Goal: Information Seeking & Learning: Learn about a topic

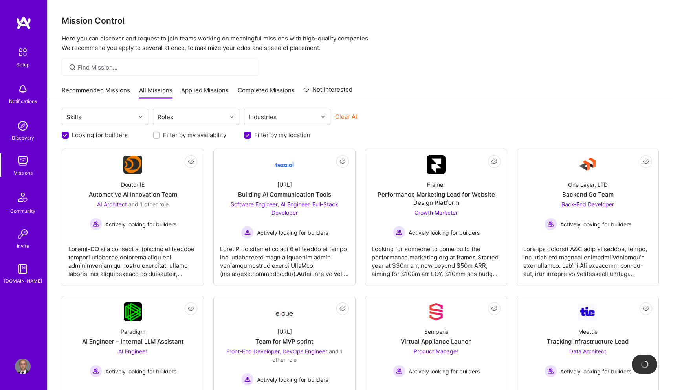
click at [210, 90] on link "Applied Missions" at bounding box center [205, 92] width 48 height 13
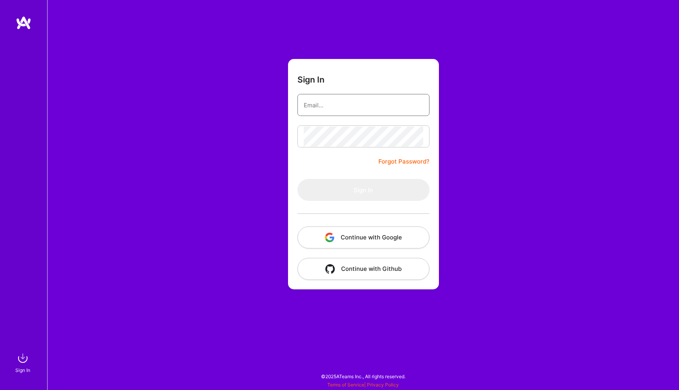
type input "[EMAIL_ADDRESS][DOMAIN_NAME]"
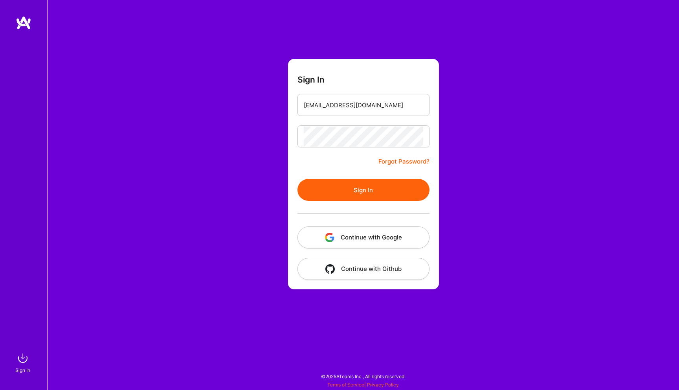
click at [351, 194] on button "Sign In" at bounding box center [363, 190] width 132 height 22
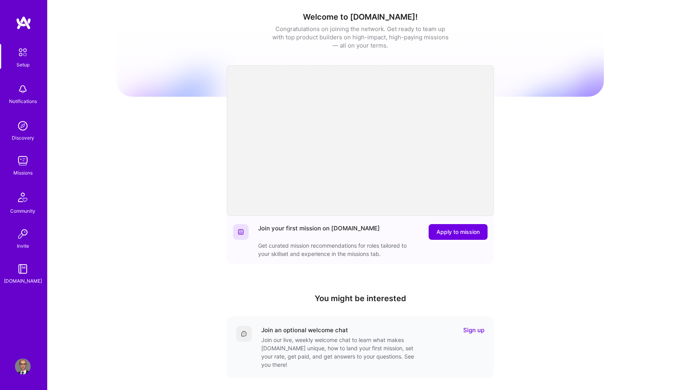
click at [26, 163] on img at bounding box center [23, 161] width 16 height 16
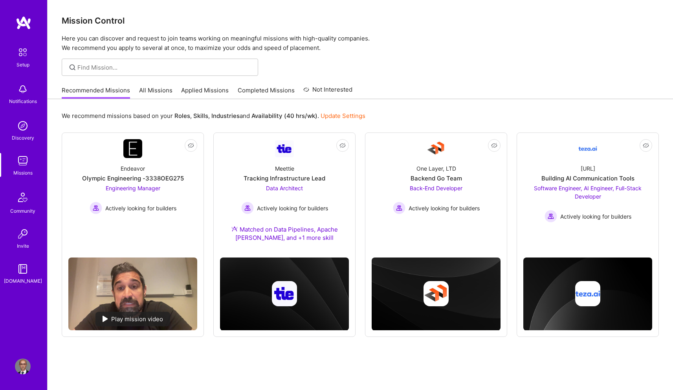
click at [217, 90] on link "Applied Missions" at bounding box center [205, 92] width 48 height 13
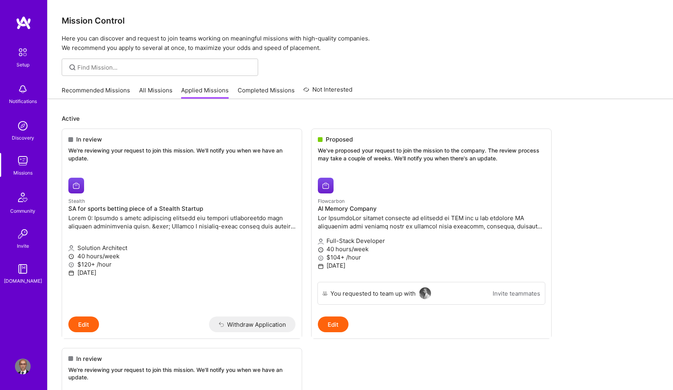
click at [76, 88] on link "Recommended Missions" at bounding box center [96, 92] width 68 height 13
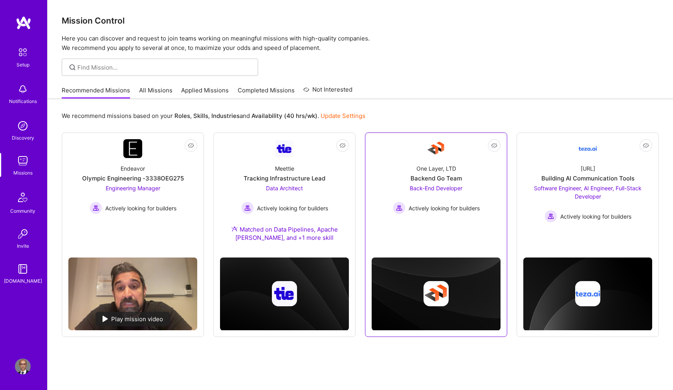
scroll to position [21, 0]
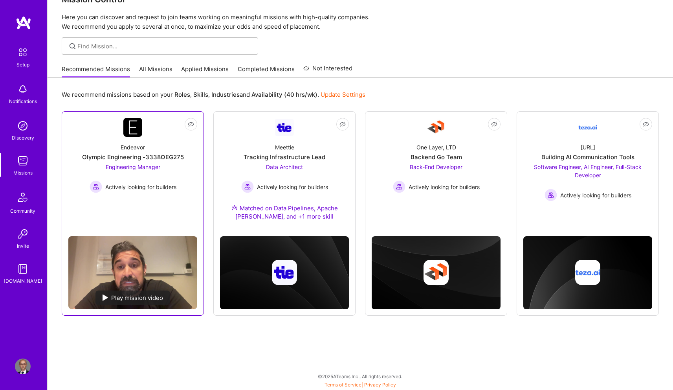
click at [130, 300] on div "Play mission video" at bounding box center [132, 297] width 75 height 15
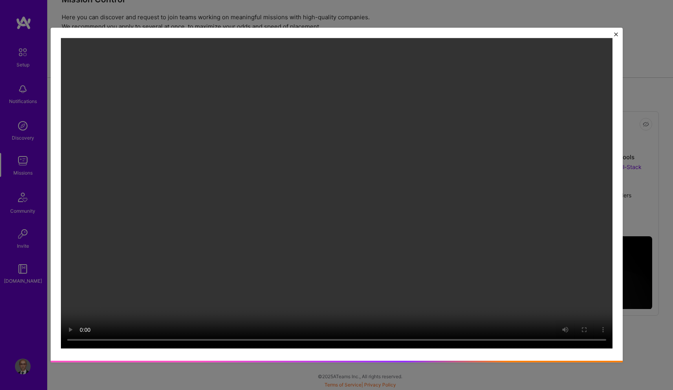
click at [617, 33] on img "Close" at bounding box center [616, 35] width 4 height 4
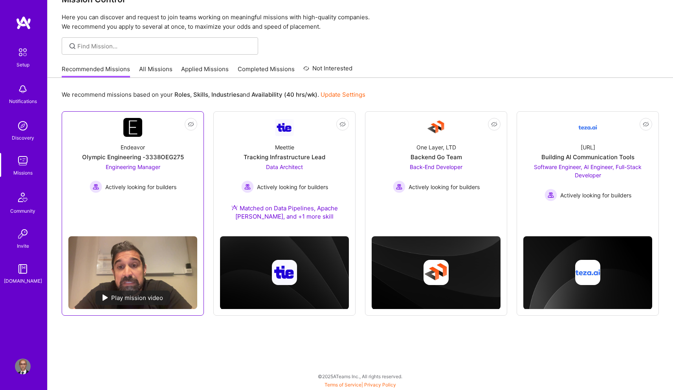
click at [161, 132] on link "Not Interested Endeavor Olympic Engineering -3338OEG275 Engineering Manager Act…" at bounding box center [132, 174] width 129 height 112
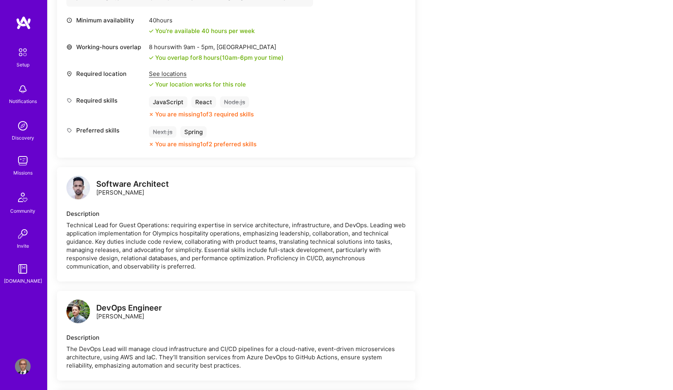
scroll to position [167, 0]
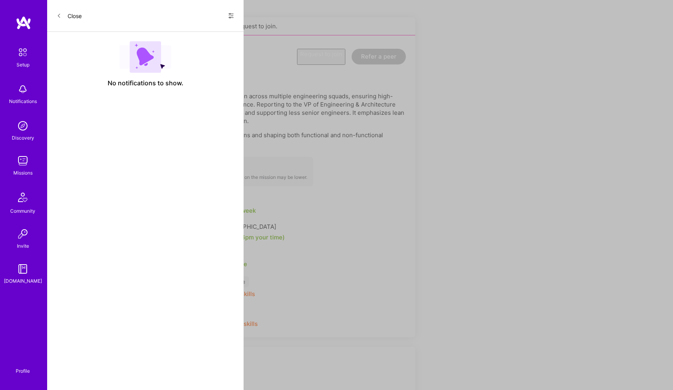
scroll to position [21, 0]
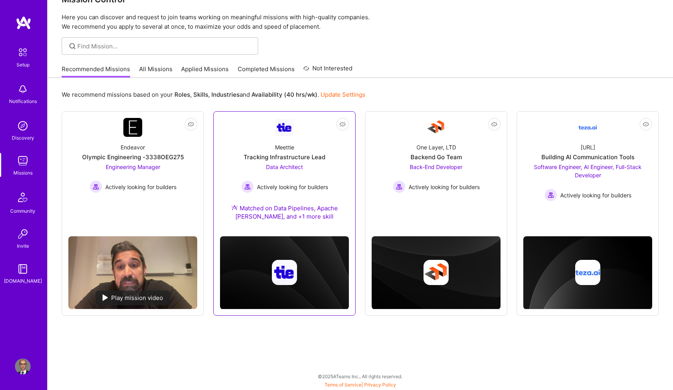
click at [286, 137] on div "Meettie Tracking Infrastructure Lead Data Architect Actively looking for builde…" at bounding box center [284, 183] width 129 height 93
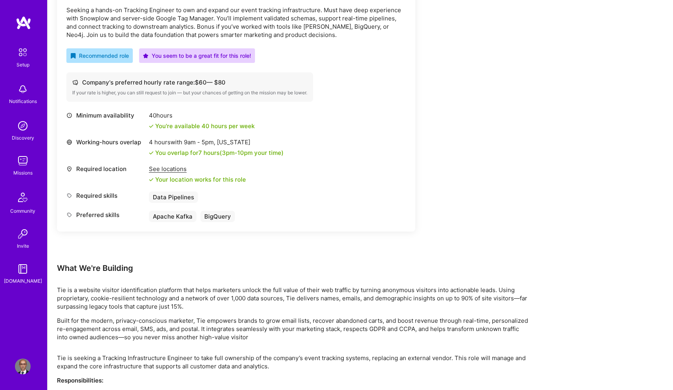
scroll to position [156, 0]
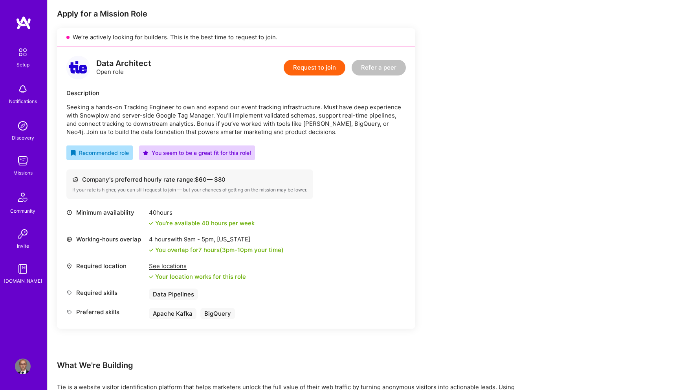
click at [92, 116] on p "Seeking a hands-on Tracking Engineer to own and expand our event tracking infra…" at bounding box center [235, 119] width 339 height 33
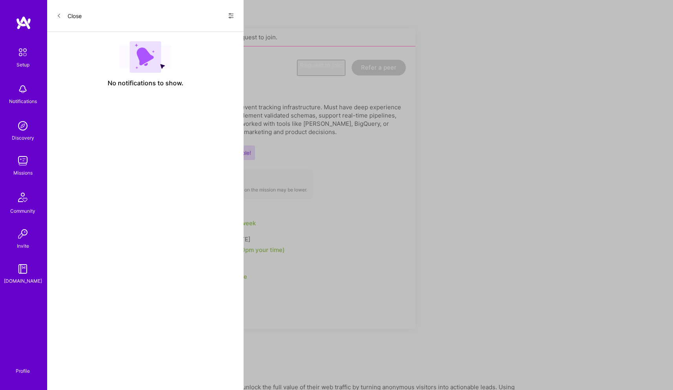
scroll to position [21, 0]
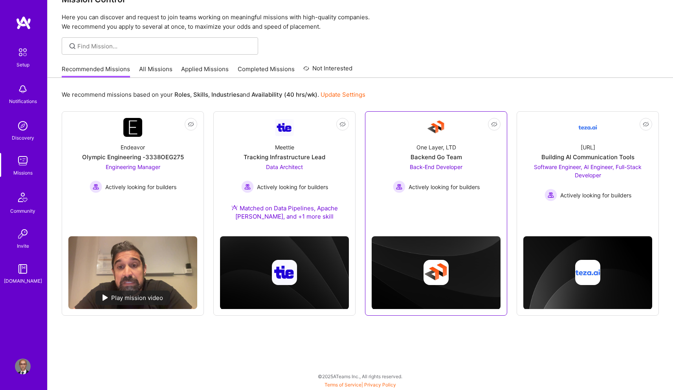
click at [428, 165] on span "Back-End Developer" at bounding box center [436, 166] width 53 height 7
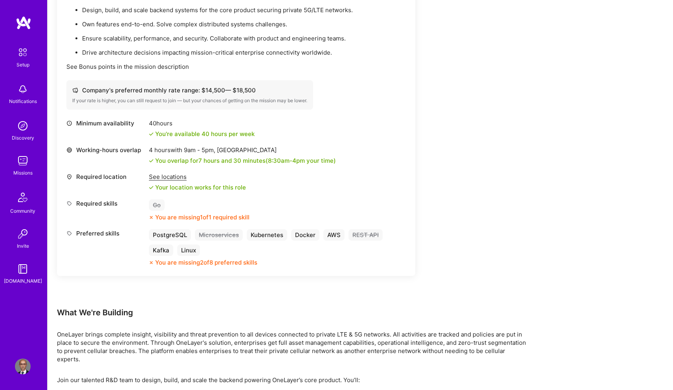
scroll to position [177, 0]
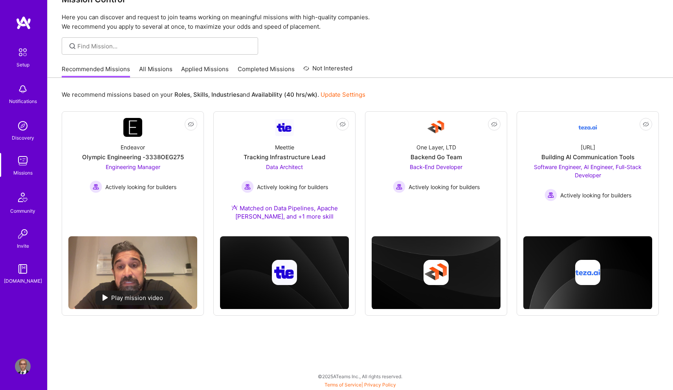
scroll to position [21, 0]
click at [588, 168] on span "Software Engineer, AI Engineer, Full-Stack Developer" at bounding box center [588, 170] width 108 height 15
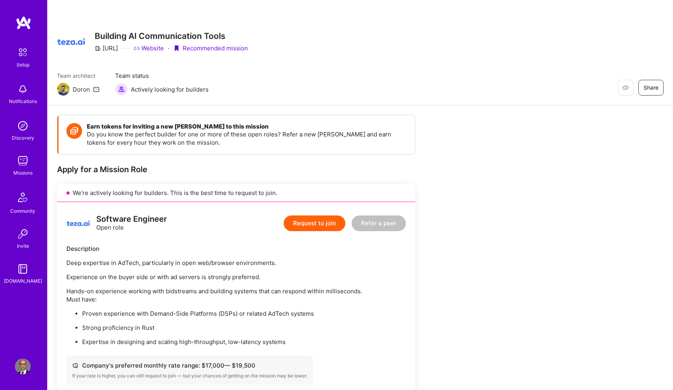
scroll to position [124, 0]
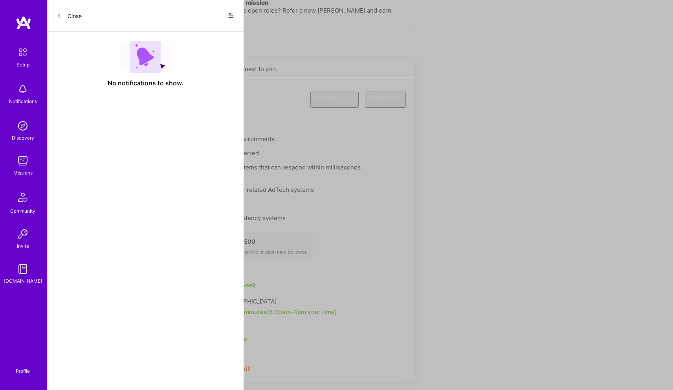
scroll to position [21, 0]
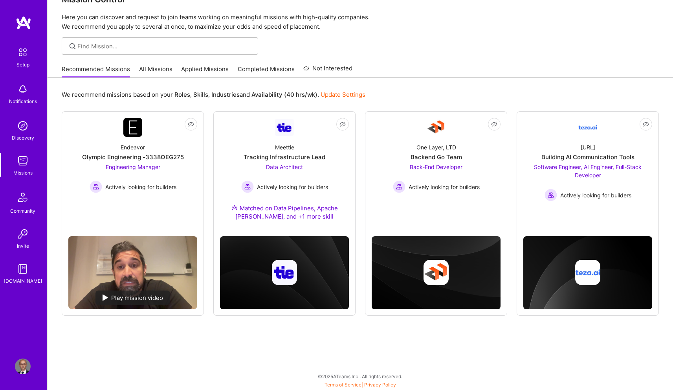
click at [143, 71] on link "All Missions" at bounding box center [155, 71] width 33 height 13
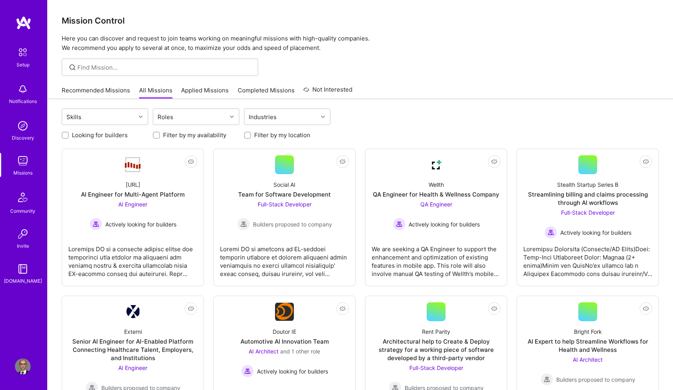
click at [258, 136] on label "Filter by my location" at bounding box center [282, 135] width 56 height 8
click at [251, 136] on input "Filter by my location" at bounding box center [247, 135] width 5 height 5
checkbox input "true"
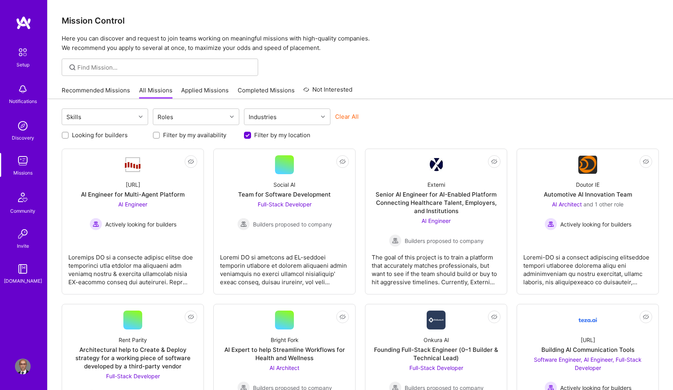
click at [104, 136] on label "Looking for builders" at bounding box center [100, 135] width 56 height 8
click at [69, 136] on input "Looking for builders" at bounding box center [65, 135] width 5 height 5
checkbox input "true"
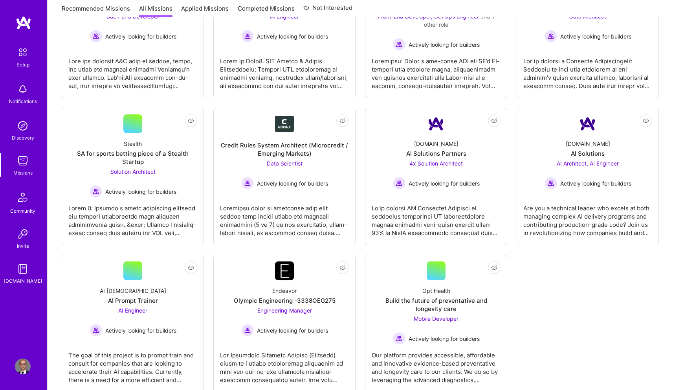
scroll to position [356, 0]
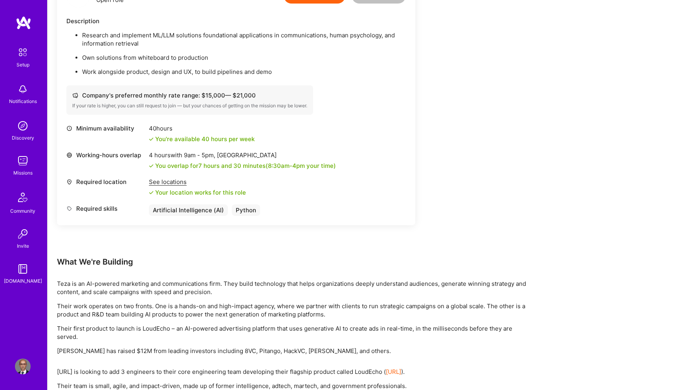
scroll to position [763, 0]
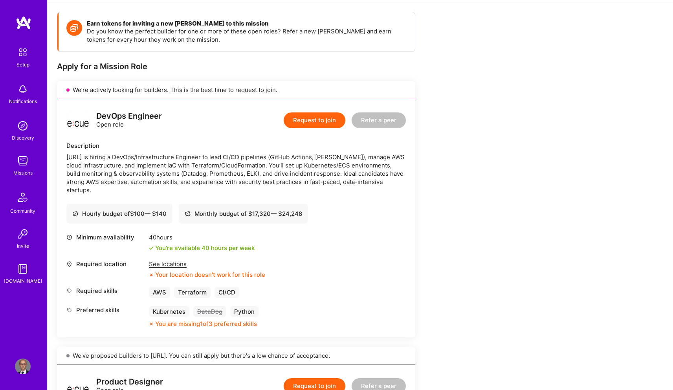
scroll to position [113, 0]
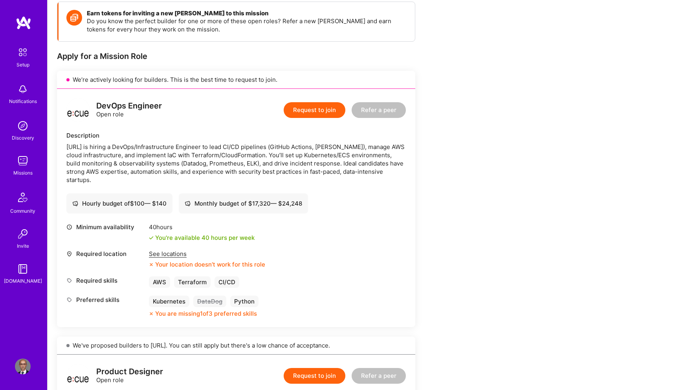
click at [163, 253] on div "See locations" at bounding box center [207, 253] width 116 height 8
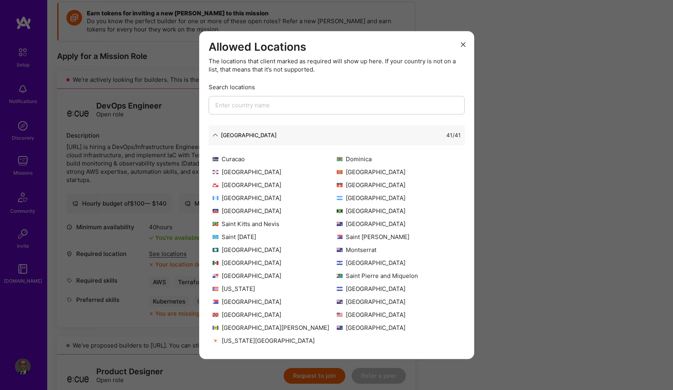
scroll to position [0, 0]
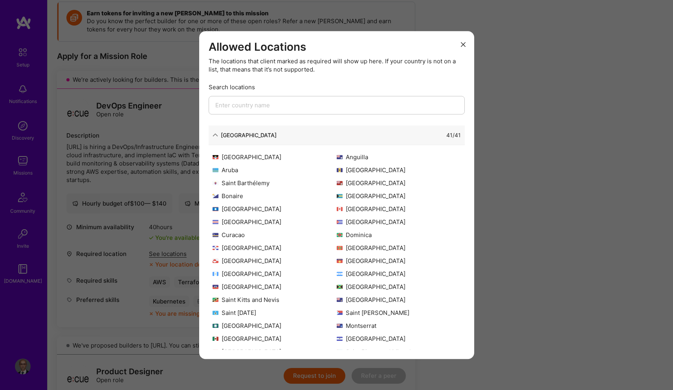
click at [547, 153] on div "Allowed Locations The locations that client marked as required will show up her…" at bounding box center [336, 195] width 673 height 390
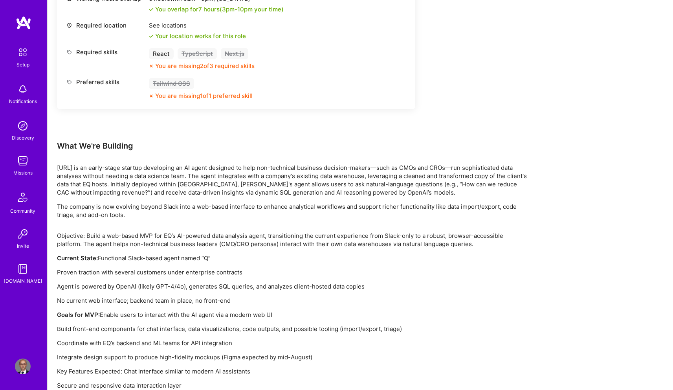
scroll to position [917, 0]
